Goal: Task Accomplishment & Management: Use online tool/utility

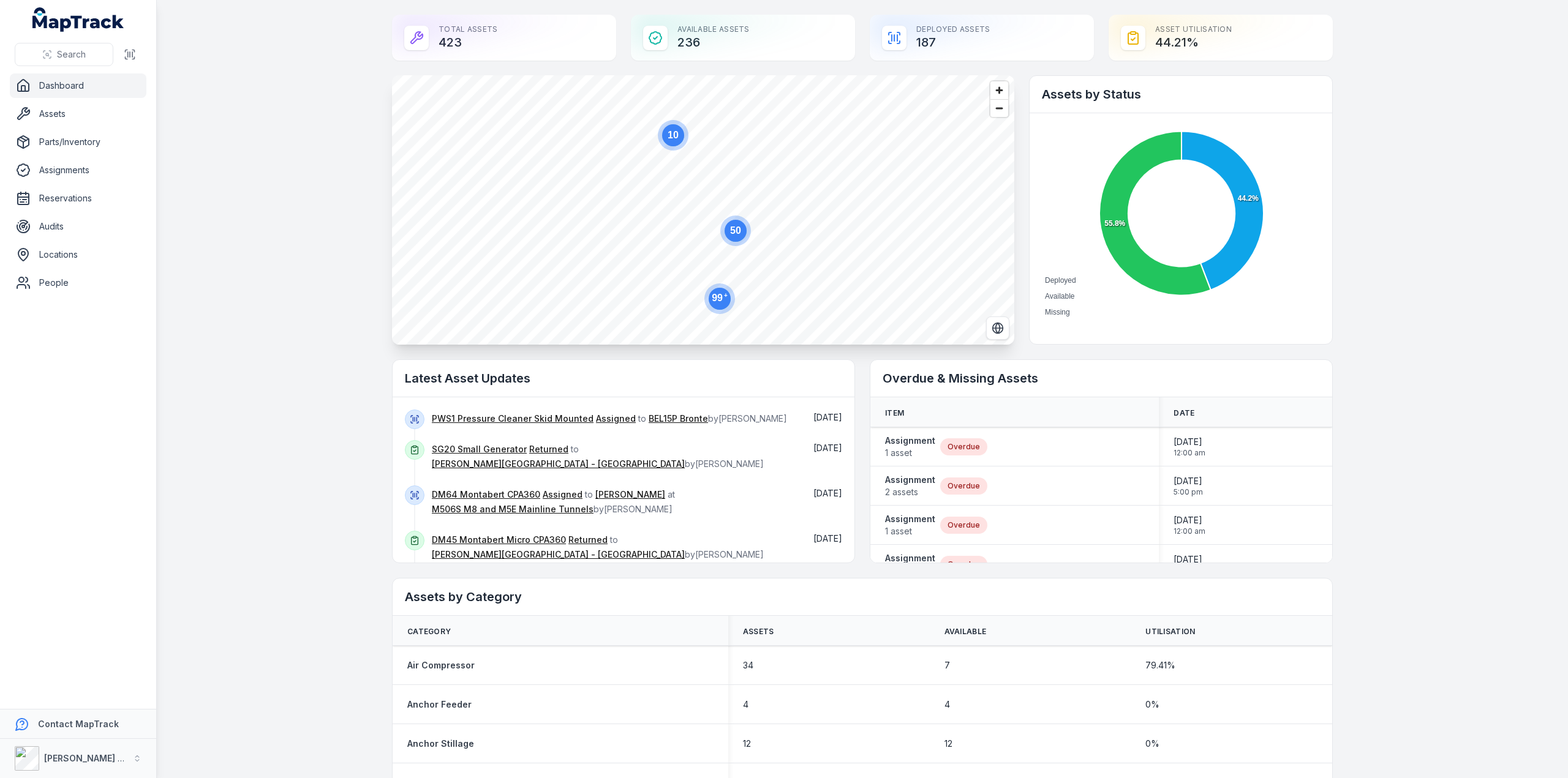
click at [58, 90] on link "Dashboard" at bounding box center [78, 85] width 137 height 24
click at [94, 86] on link "Dashboard" at bounding box center [78, 85] width 137 height 24
click at [58, 197] on link "Reservations" at bounding box center [78, 198] width 137 height 24
click at [65, 194] on link "Reservations" at bounding box center [78, 198] width 137 height 24
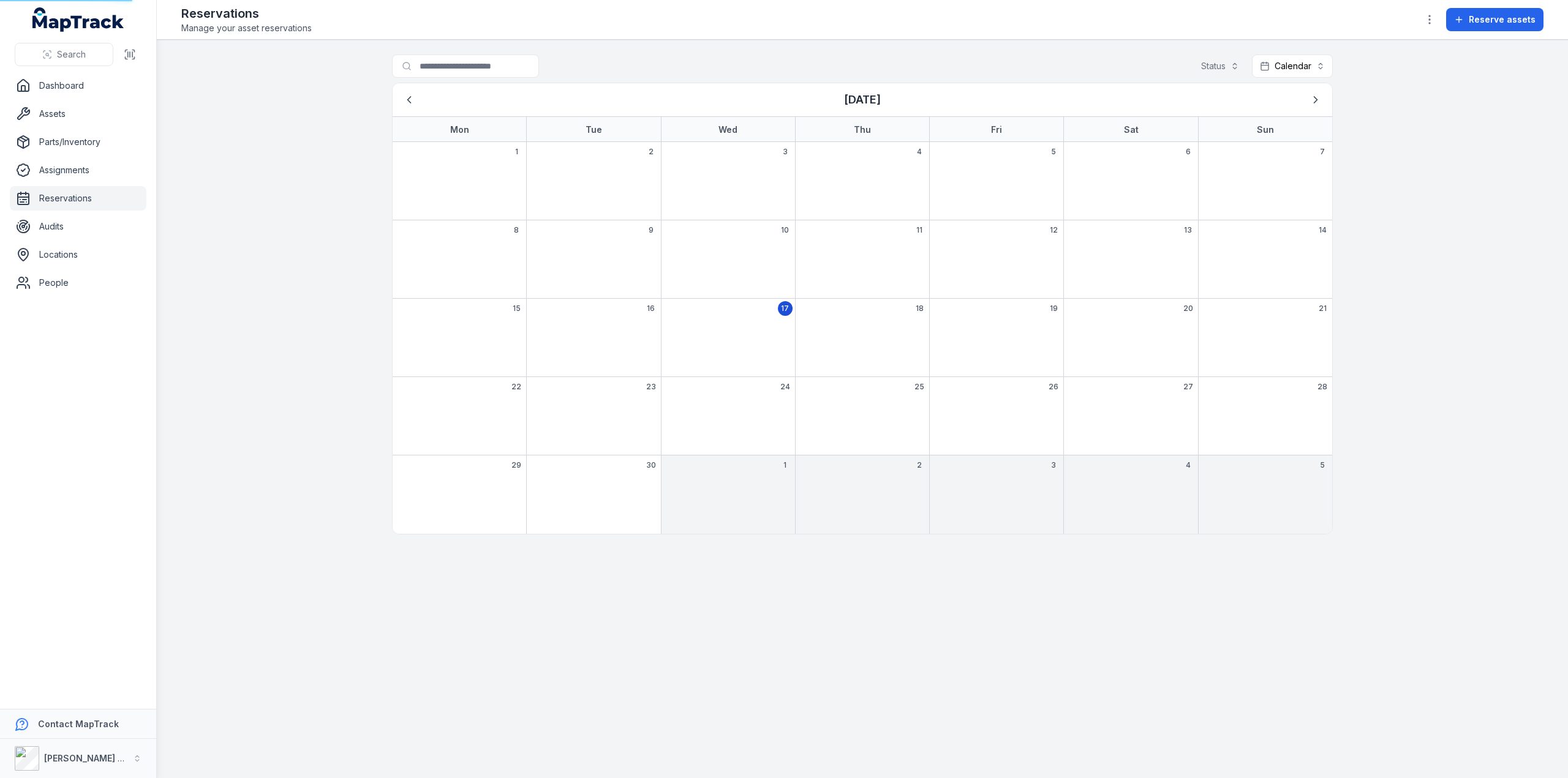
click at [65, 194] on link "Reservations" at bounding box center [78, 198] width 137 height 24
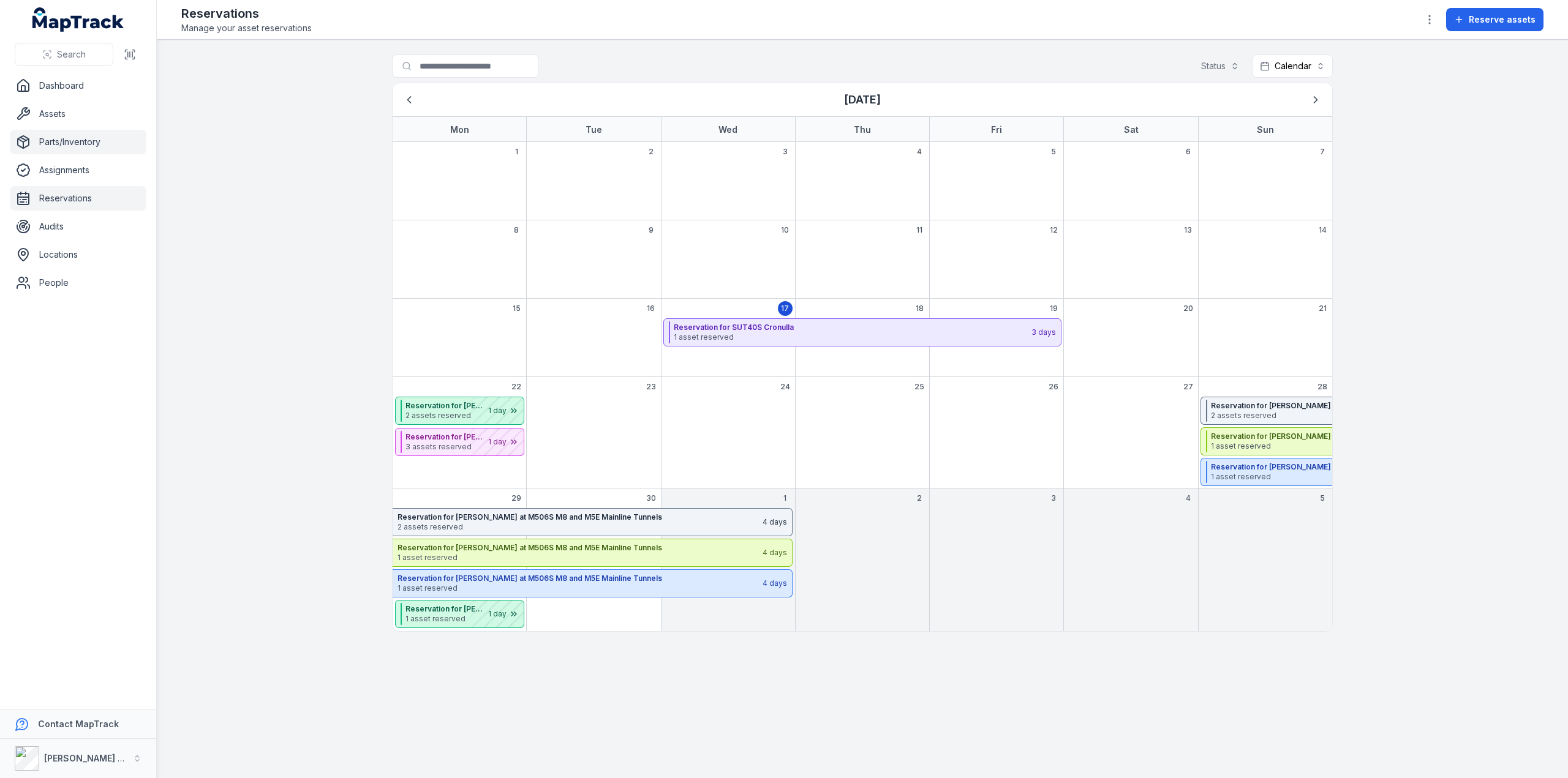
click at [63, 148] on link "Parts/Inventory" at bounding box center [78, 141] width 137 height 24
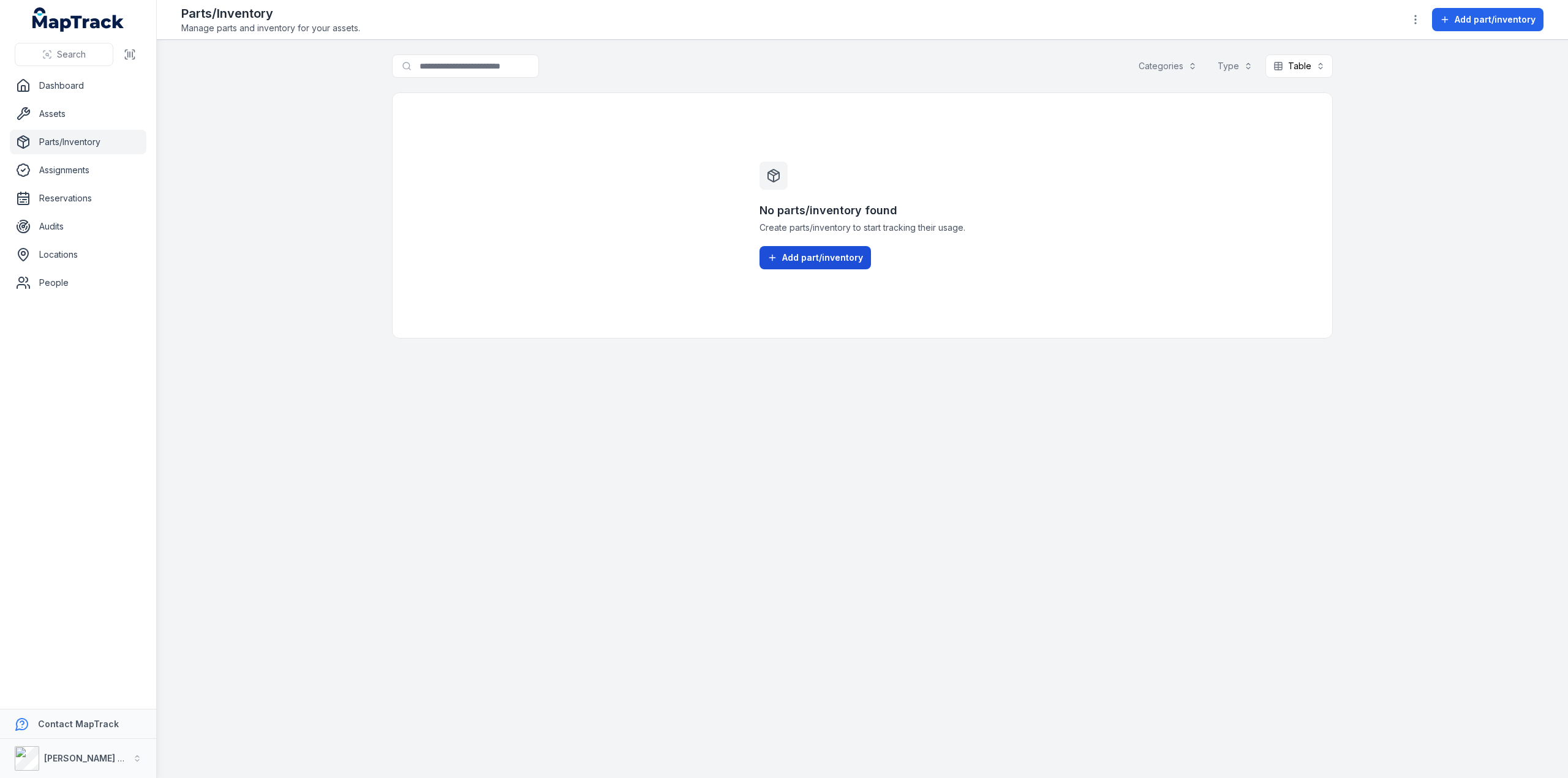
click at [827, 264] on span "Add part/inventory" at bounding box center [822, 258] width 81 height 13
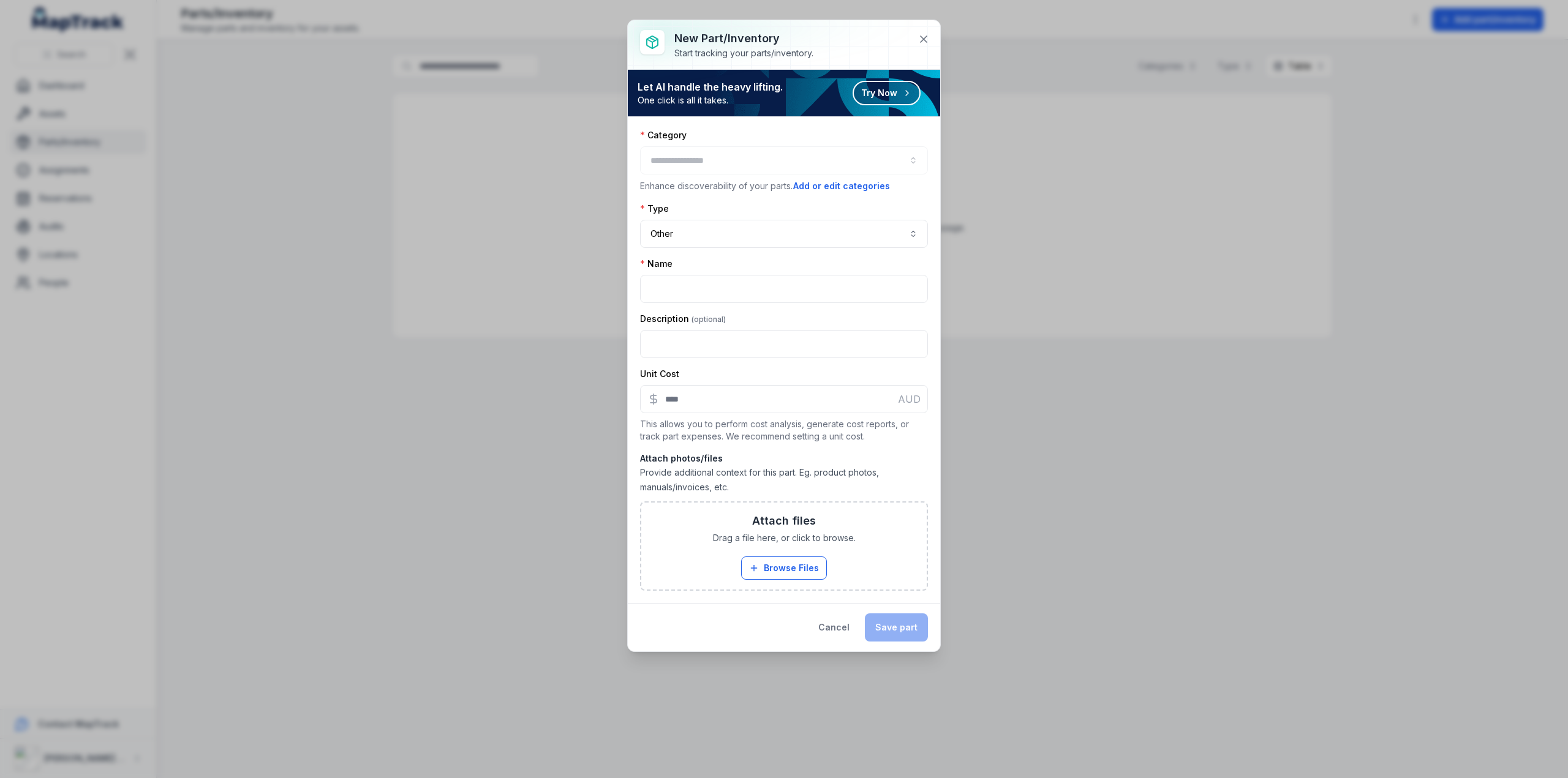
click at [827, 264] on div "Name" at bounding box center [784, 264] width 288 height 13
click at [544, 373] on div "New part/inventory Start tracking your parts/inventory. Let AI handle the heavy…" at bounding box center [784, 389] width 1568 height 778
click at [913, 160] on button "button" at bounding box center [784, 160] width 288 height 28
click at [913, 161] on button "button" at bounding box center [784, 160] width 288 height 28
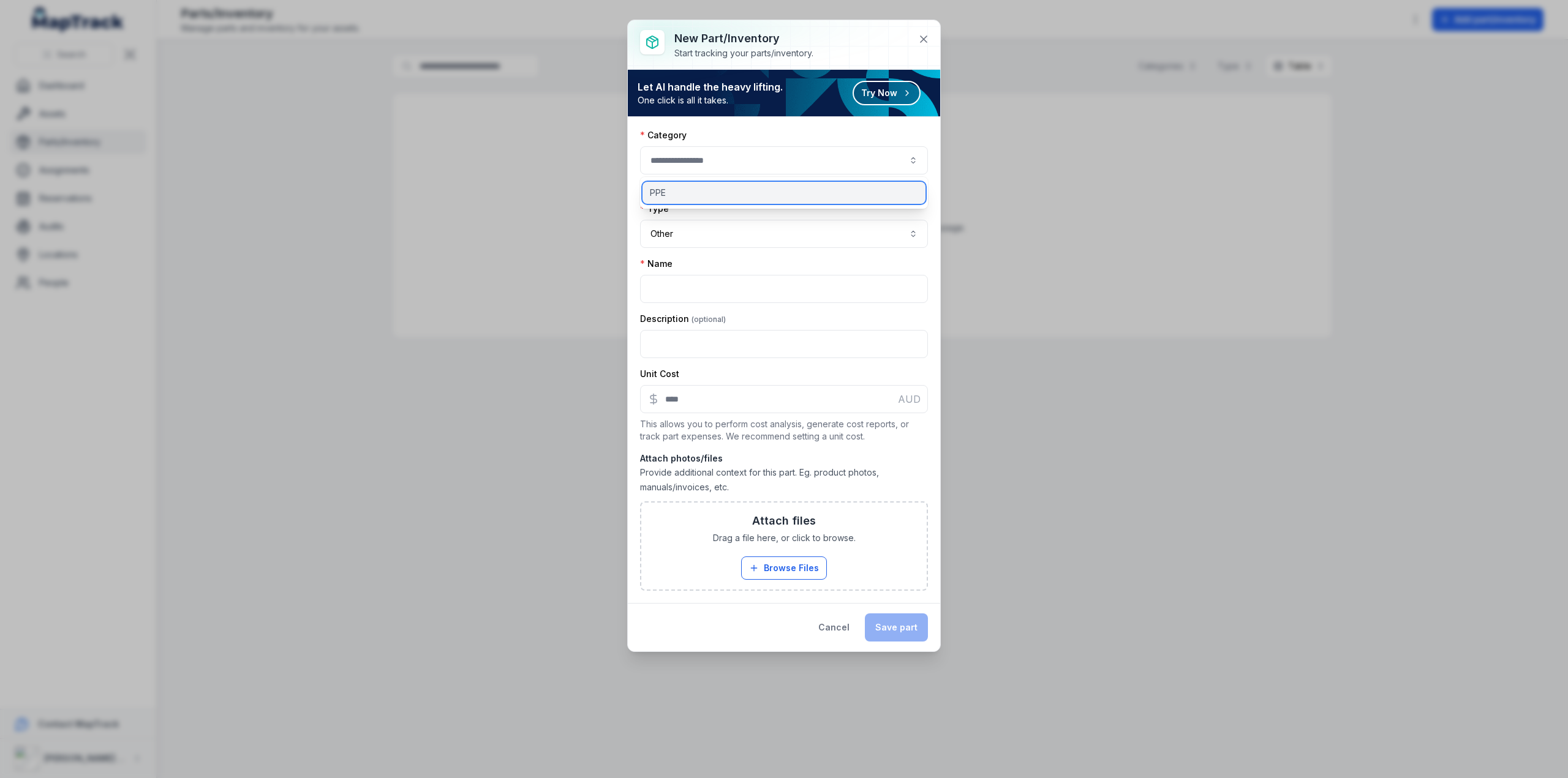
click at [652, 193] on span "PPE" at bounding box center [658, 193] width 16 height 13
type input "***"
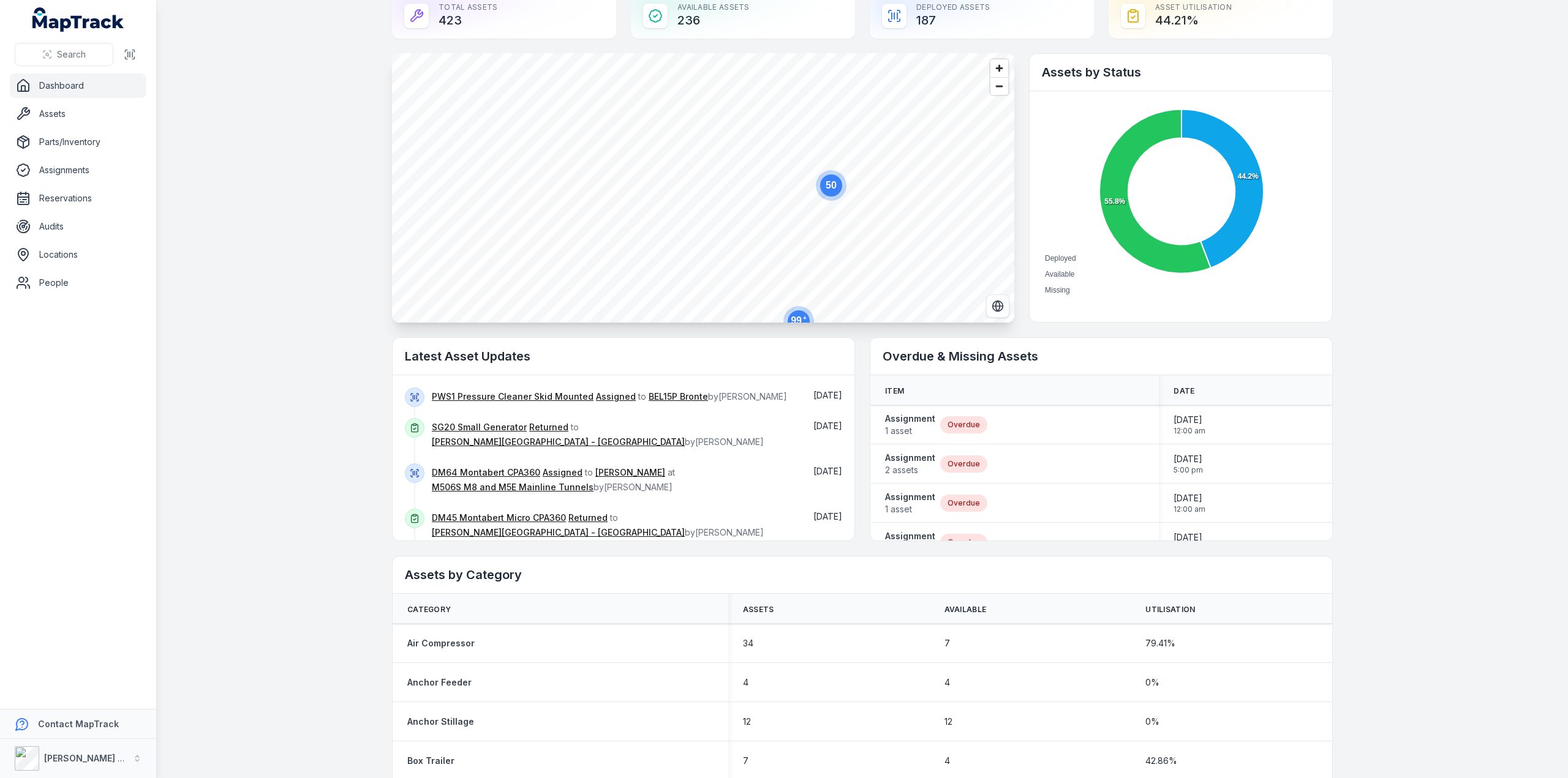
scroll to position [41, 0]
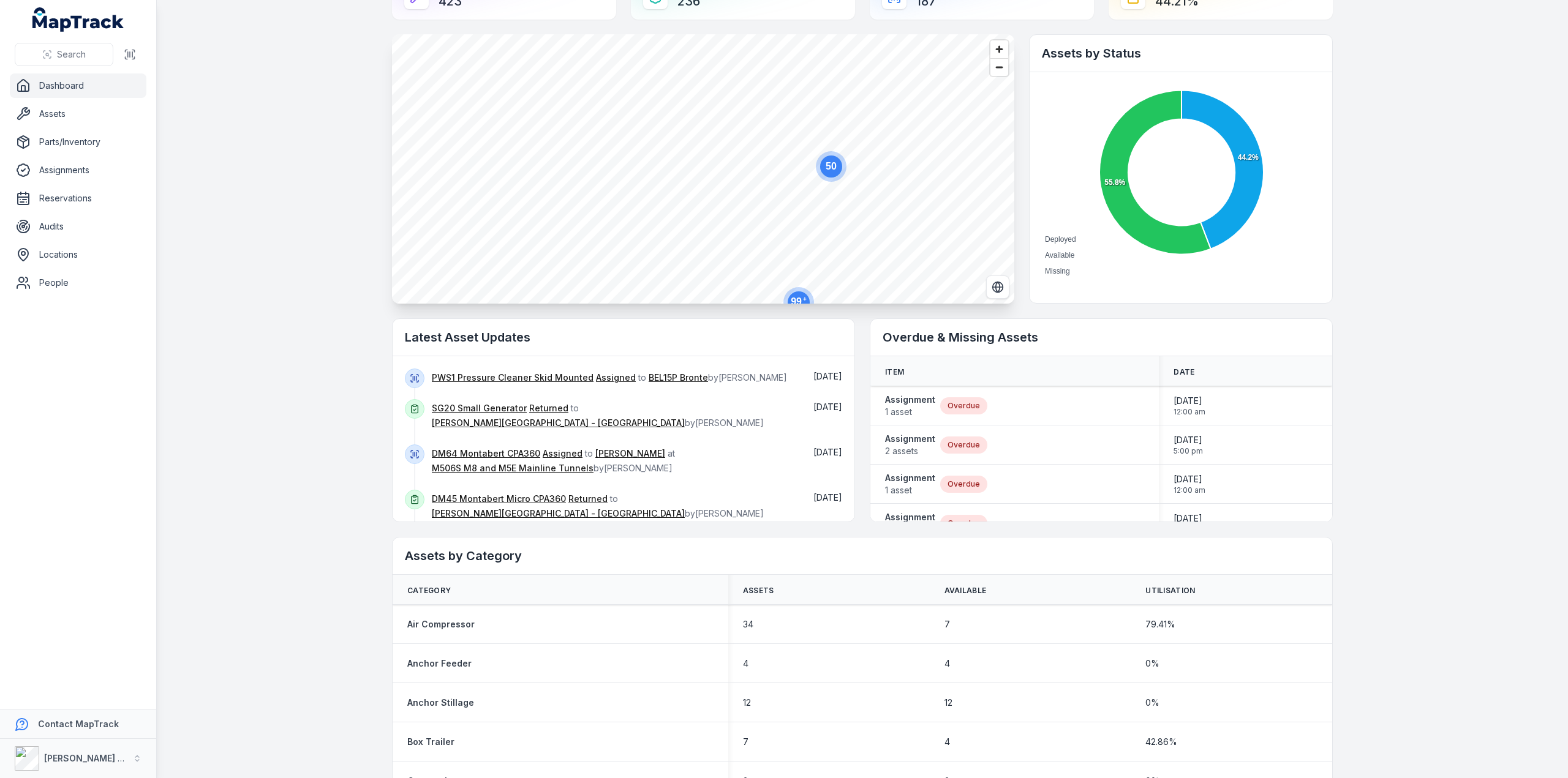
click at [793, 295] on circle at bounding box center [798, 302] width 22 height 22
click at [793, 295] on icon "99 +" at bounding box center [788, 287] width 37 height 37
click at [770, 271] on circle at bounding box center [768, 263] width 22 height 22
click at [770, 271] on icon "99 +" at bounding box center [763, 253] width 37 height 37
click at [746, 243] on circle at bounding box center [750, 235] width 22 height 22
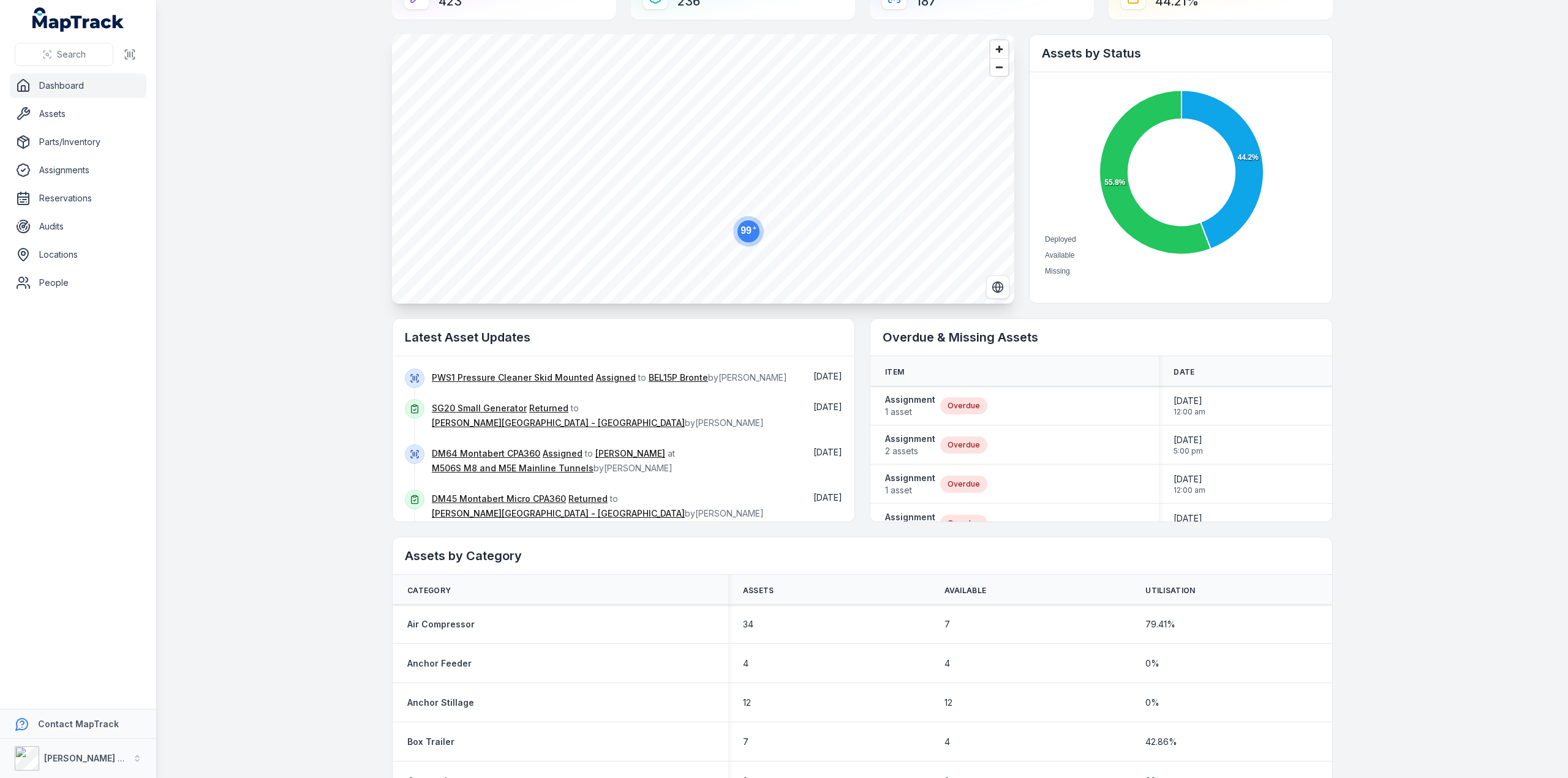
click at [746, 243] on circle at bounding box center [748, 231] width 31 height 31
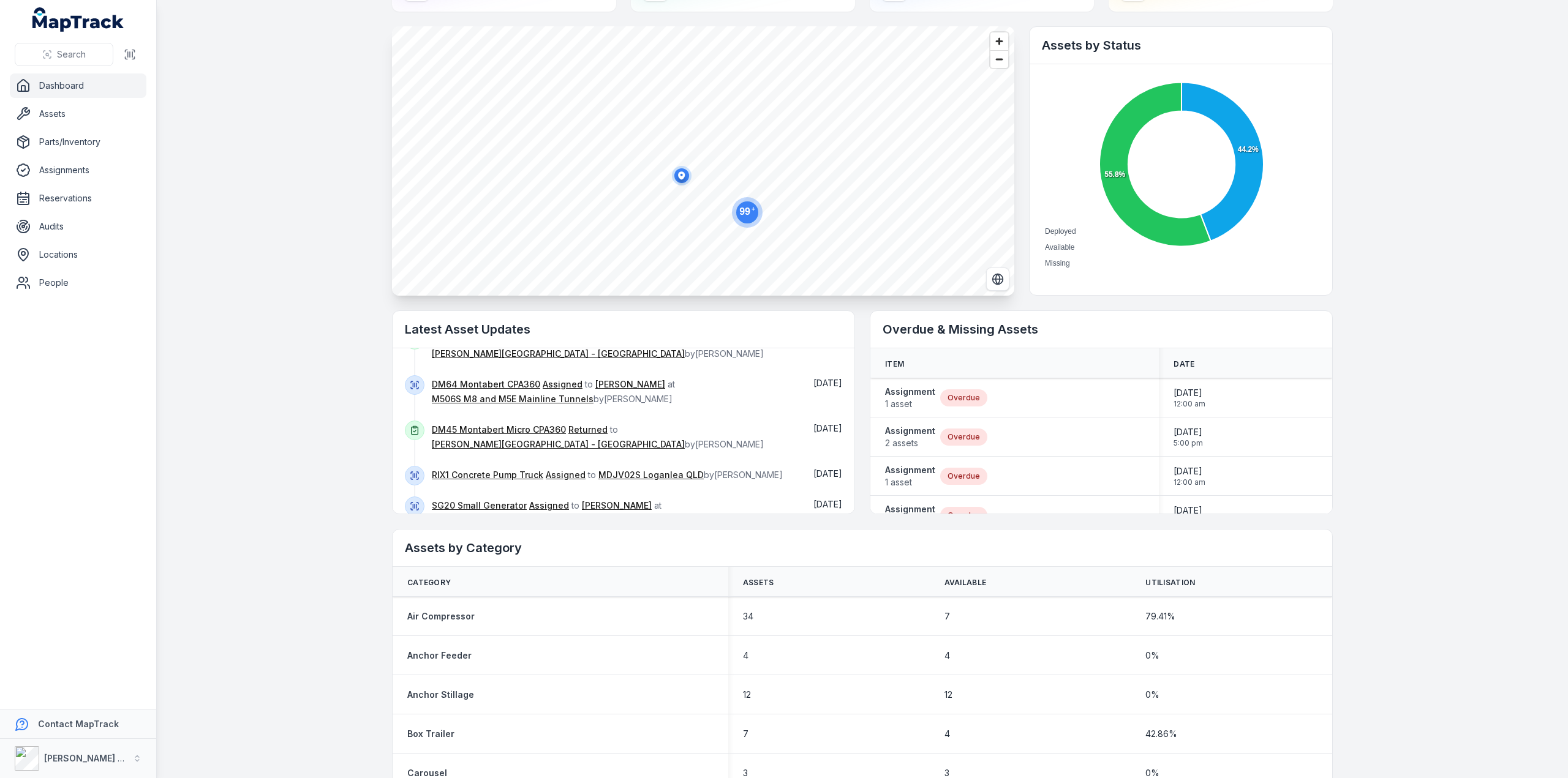
scroll to position [0, 0]
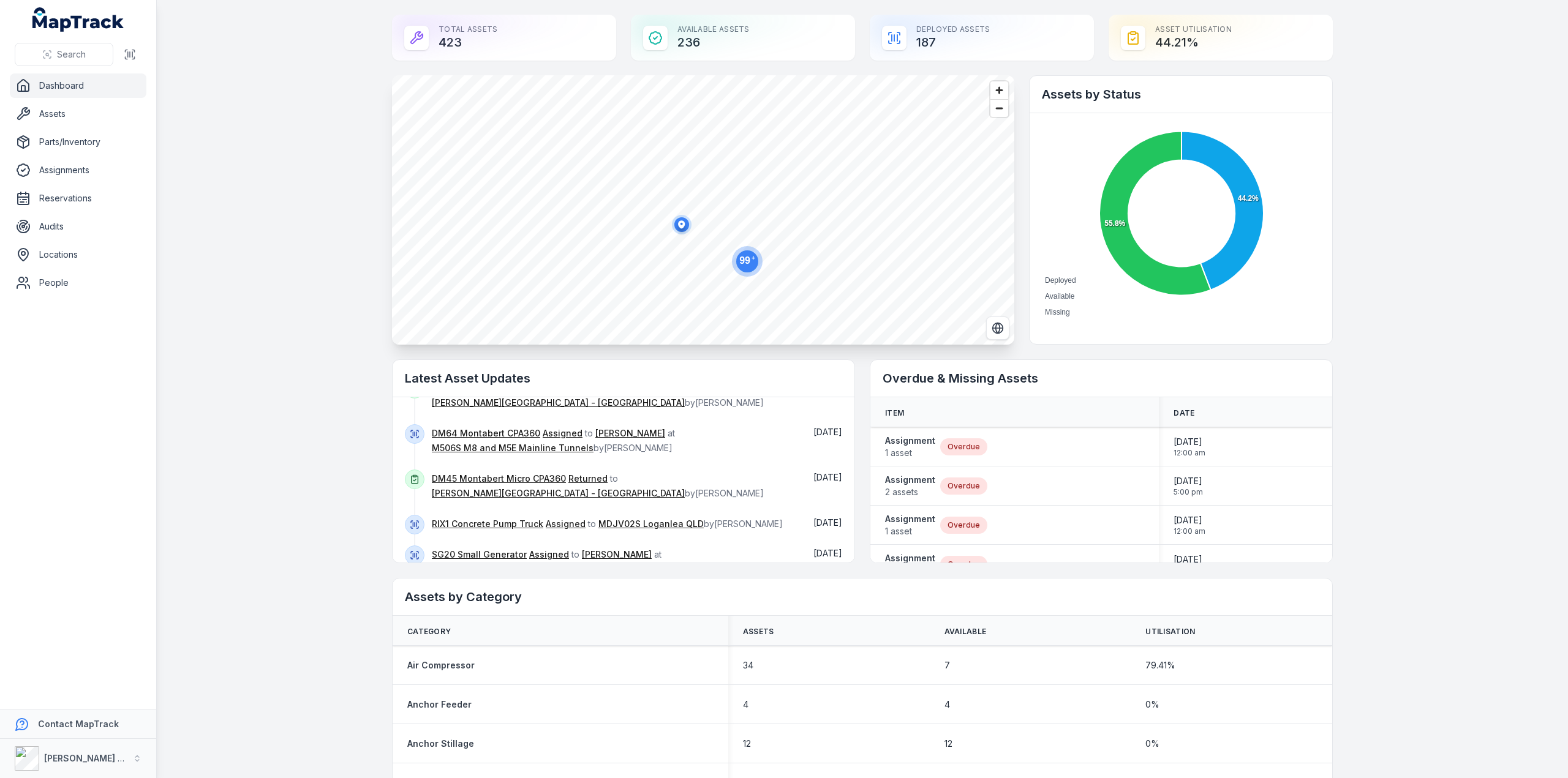
click at [748, 268] on circle at bounding box center [747, 261] width 22 height 22
click at [748, 268] on circle at bounding box center [745, 257] width 31 height 31
click at [724, 259] on circle at bounding box center [737, 247] width 31 height 31
click at [737, 239] on icon "99 +" at bounding box center [753, 227] width 37 height 37
